Goal: Obtain resource: Download file/media

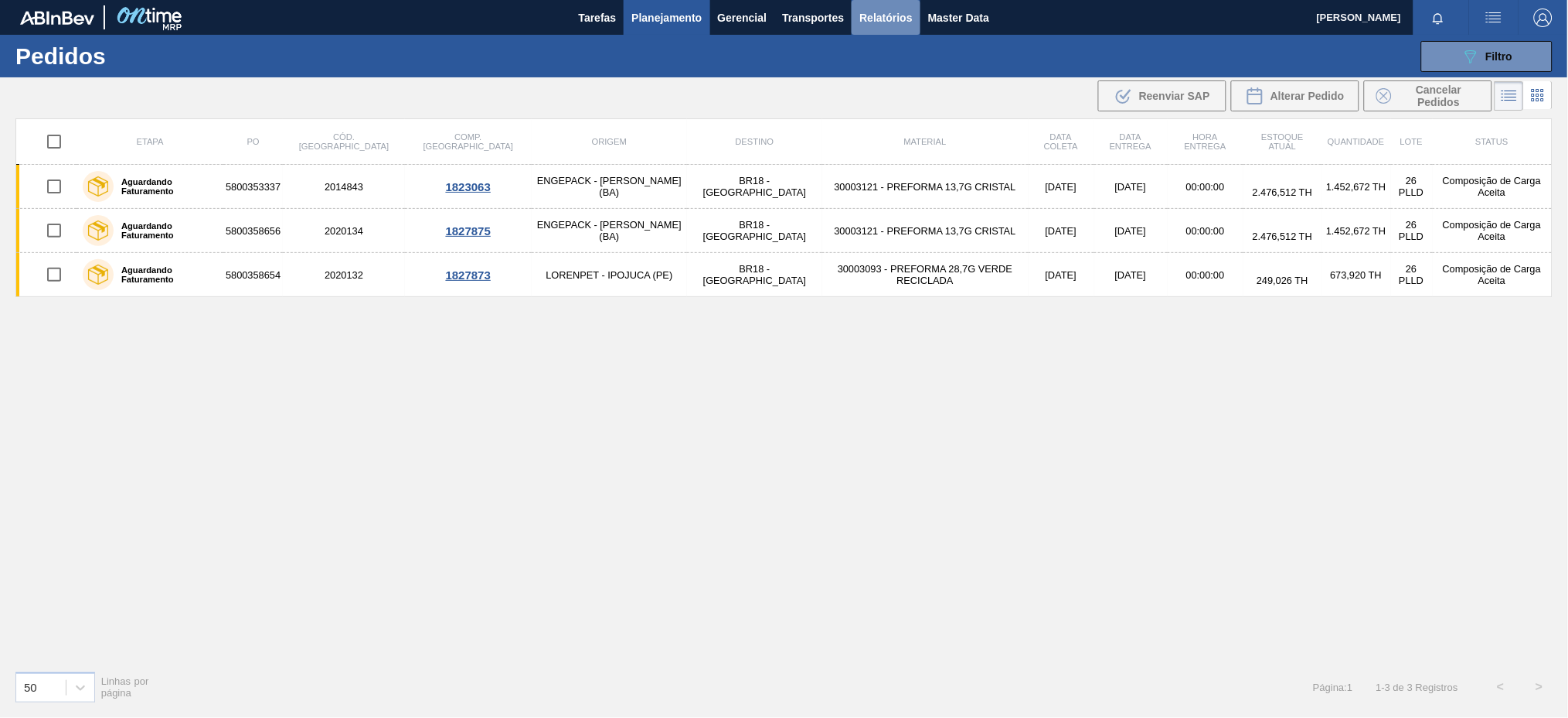
click at [874, 18] on span "Relatórios" at bounding box center [886, 18] width 53 height 18
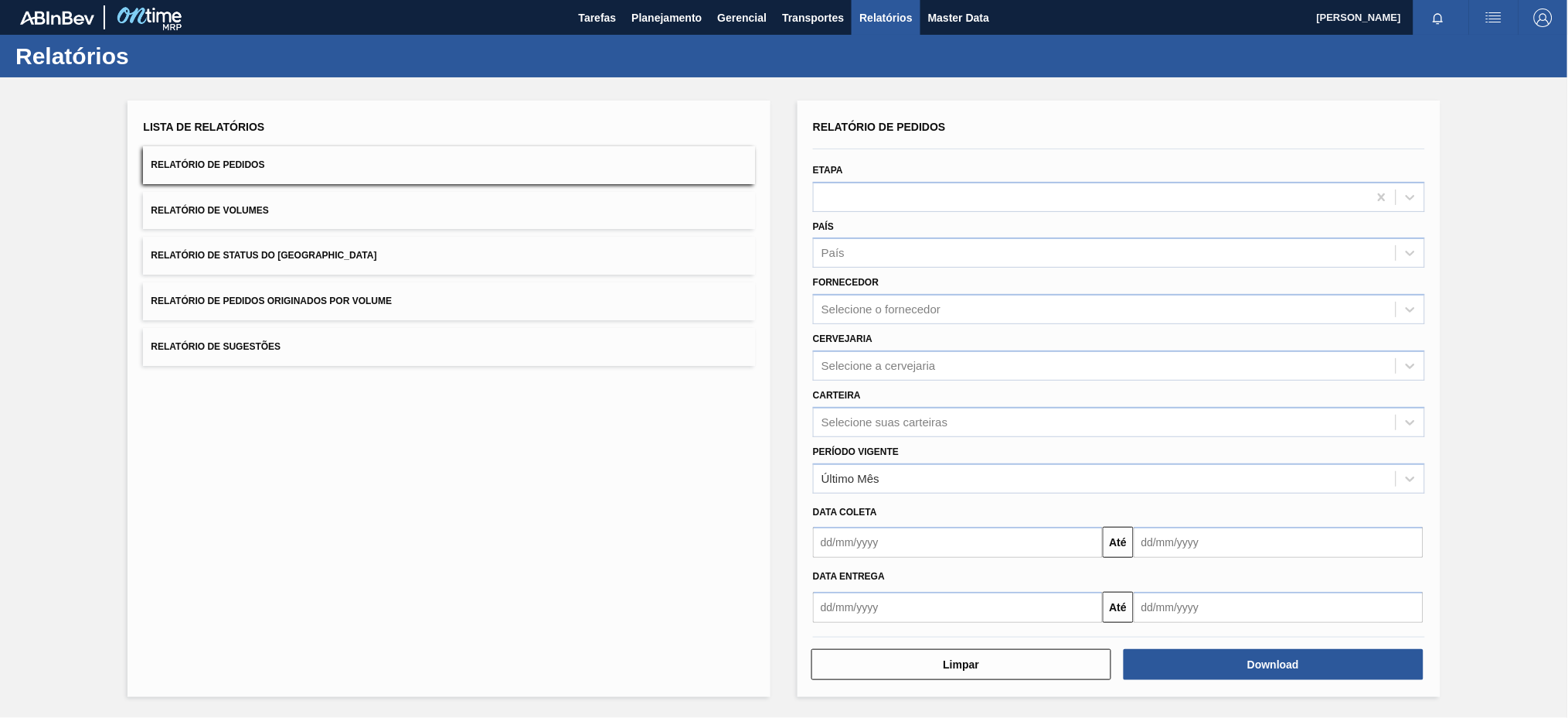
click at [315, 300] on span "Relatório de Pedidos Originados por Volume" at bounding box center [271, 300] width 241 height 11
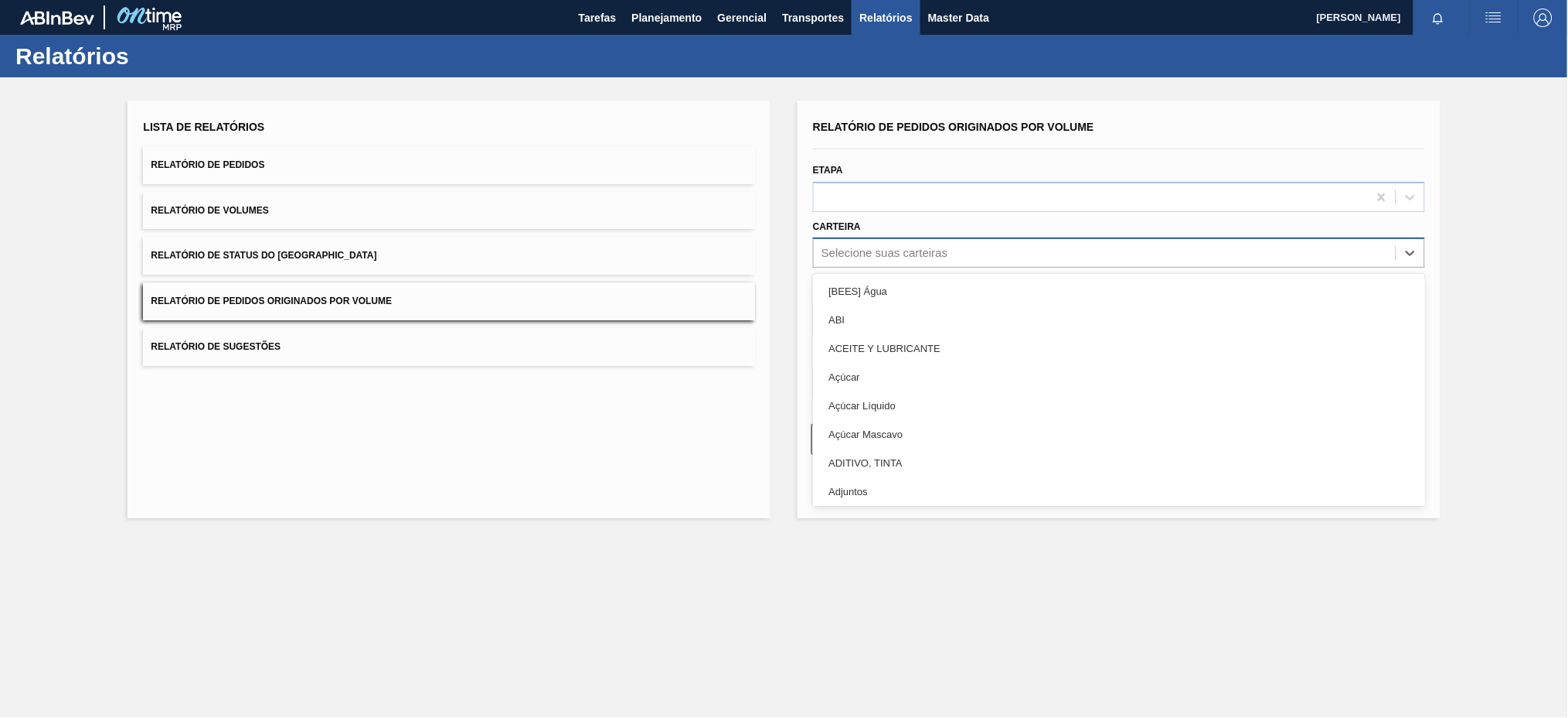
click at [942, 252] on div "Selecione suas carteiras" at bounding box center [884, 254] width 126 height 13
type input "pre"
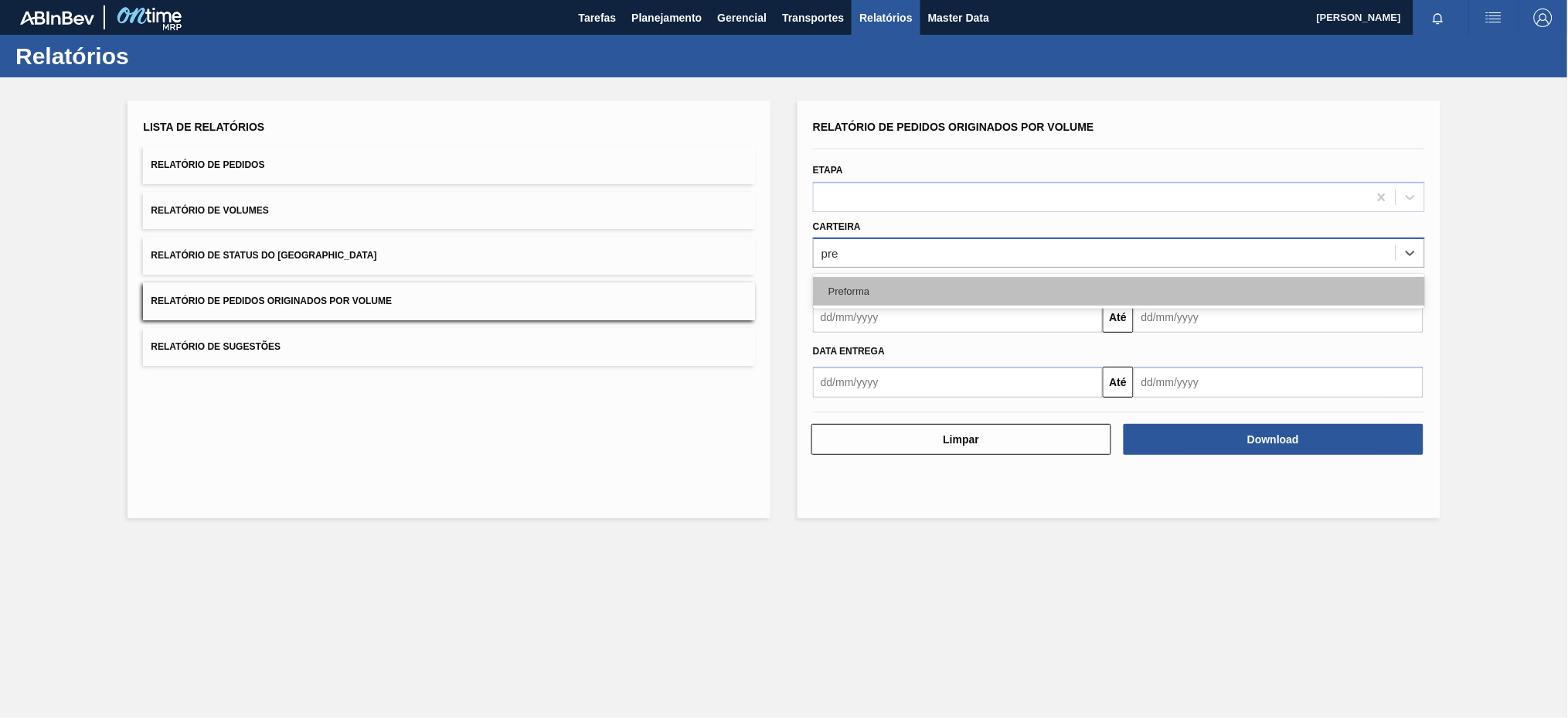
click at [902, 281] on div "Preforma" at bounding box center [1119, 291] width 612 height 28
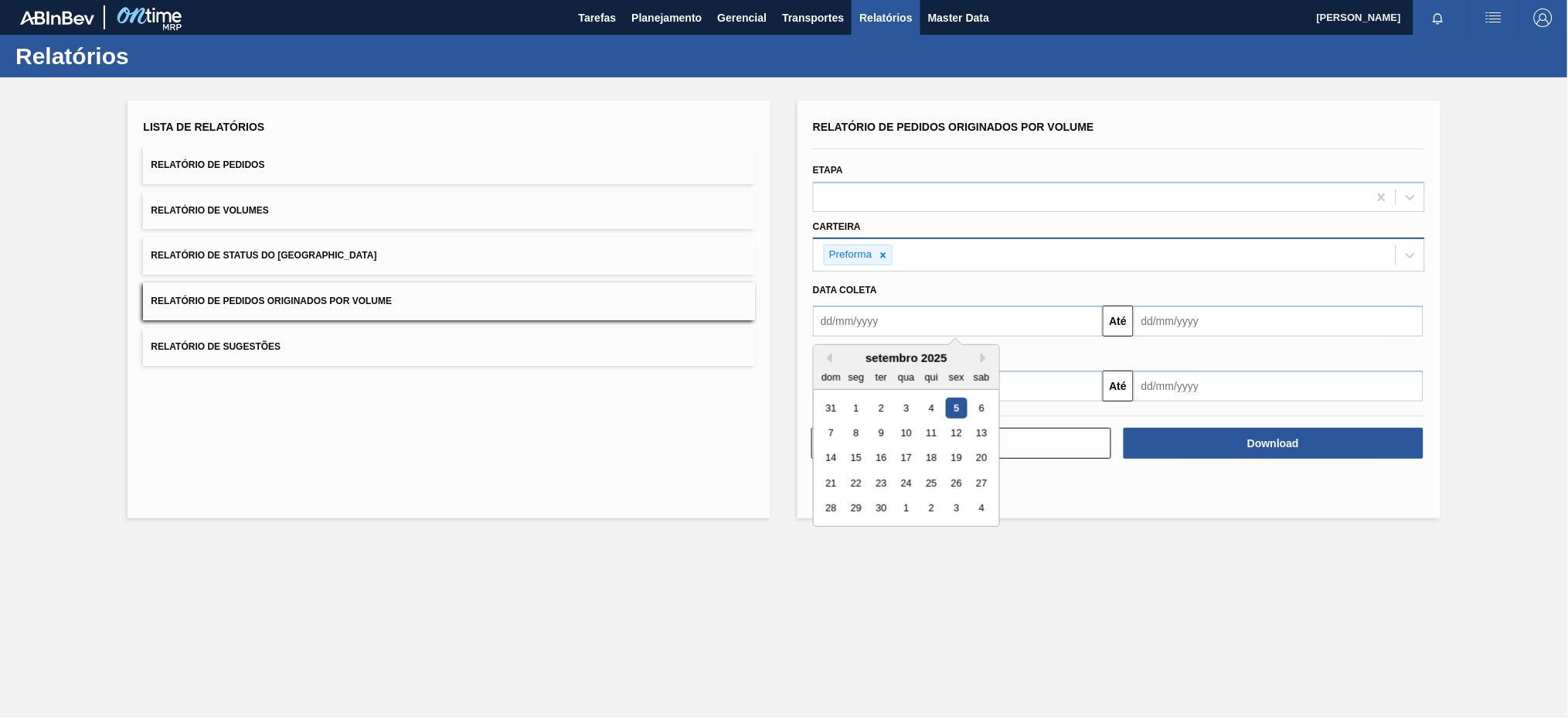
click at [896, 320] on input "text" at bounding box center [958, 321] width 290 height 31
click at [829, 356] on button "Previous Month" at bounding box center [826, 357] width 11 height 11
click at [827, 428] on div "3" at bounding box center [830, 433] width 21 height 21
type input "[DATE]"
click at [1200, 323] on input "text" at bounding box center [1279, 321] width 290 height 31
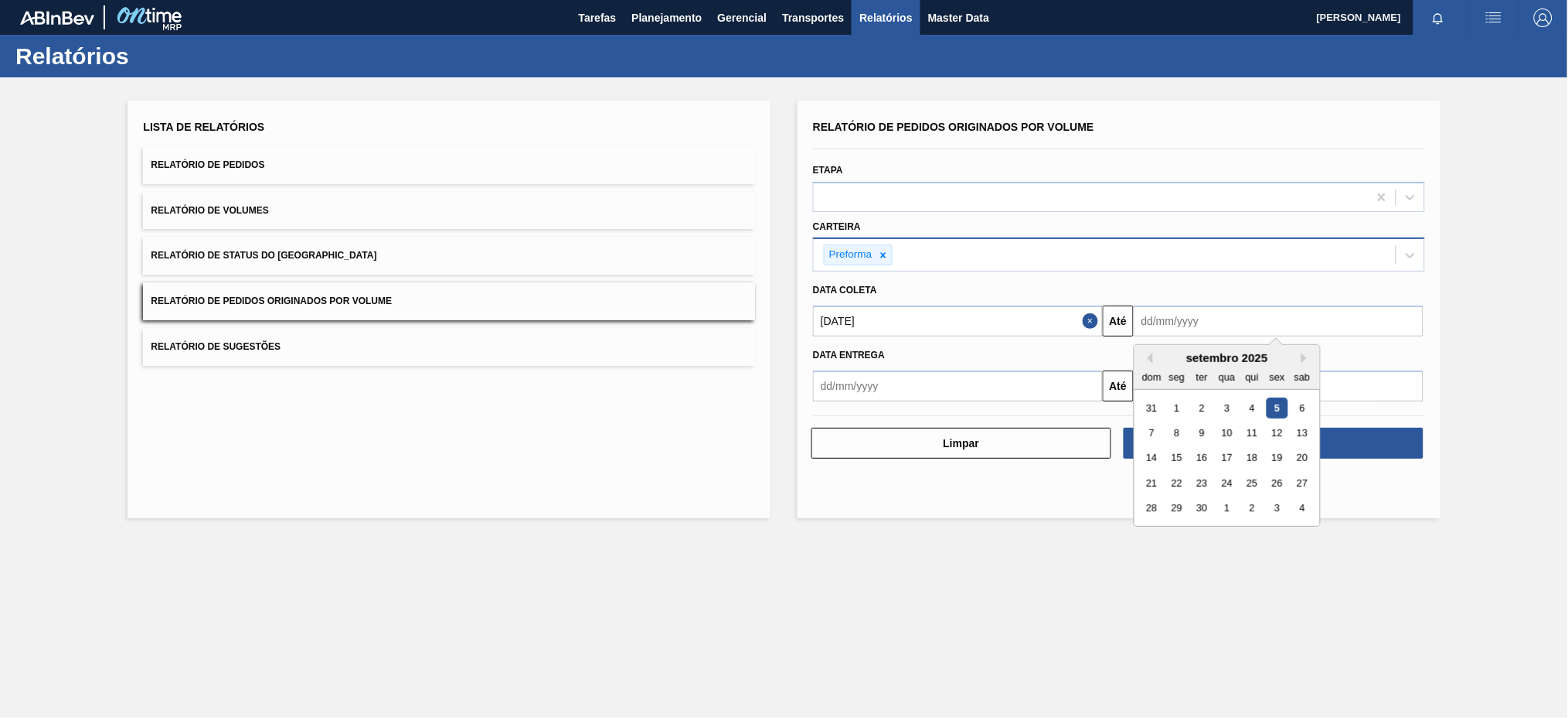
click at [1276, 409] on div "5" at bounding box center [1277, 408] width 21 height 21
type input "[DATE]"
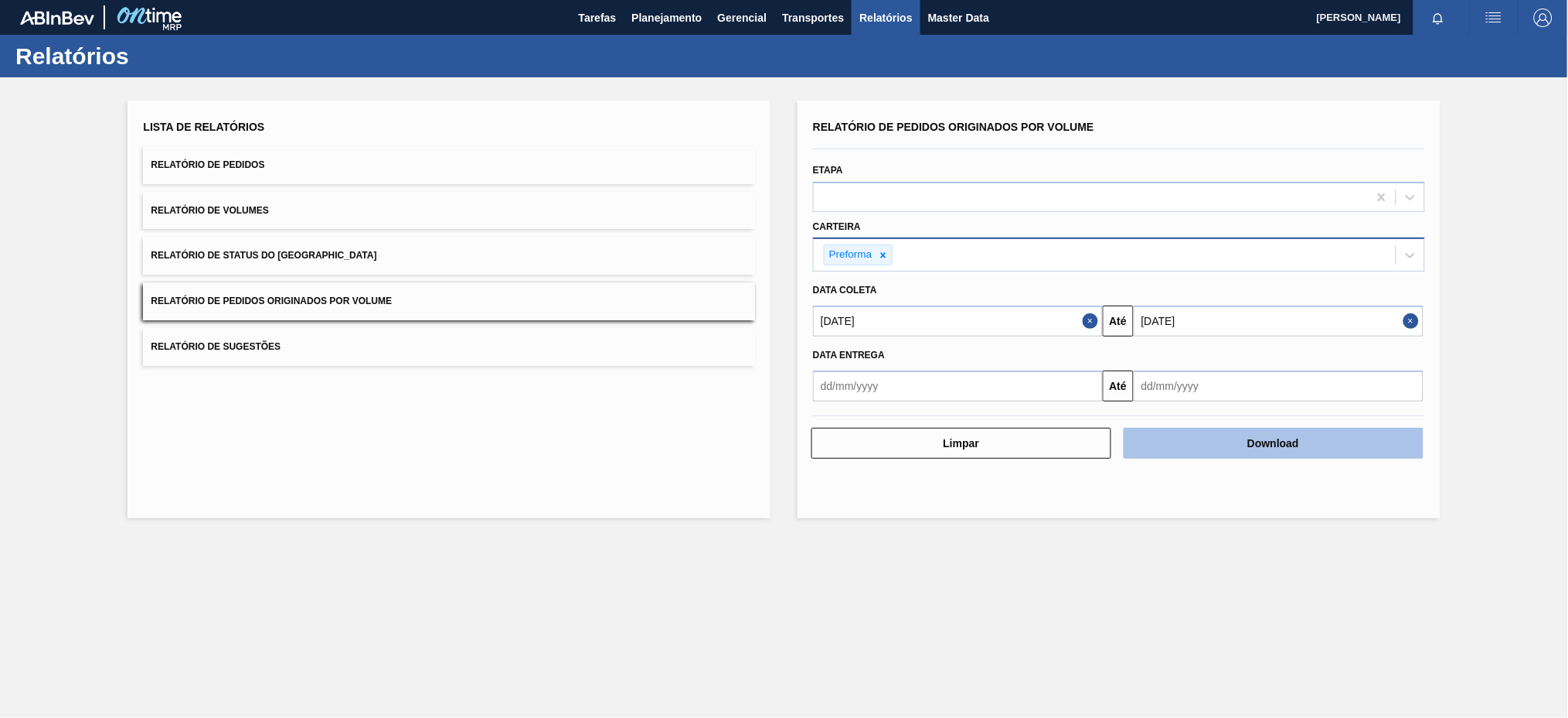
click at [1276, 440] on button "Download" at bounding box center [1274, 443] width 300 height 31
